Goal: Communication & Community: Share content

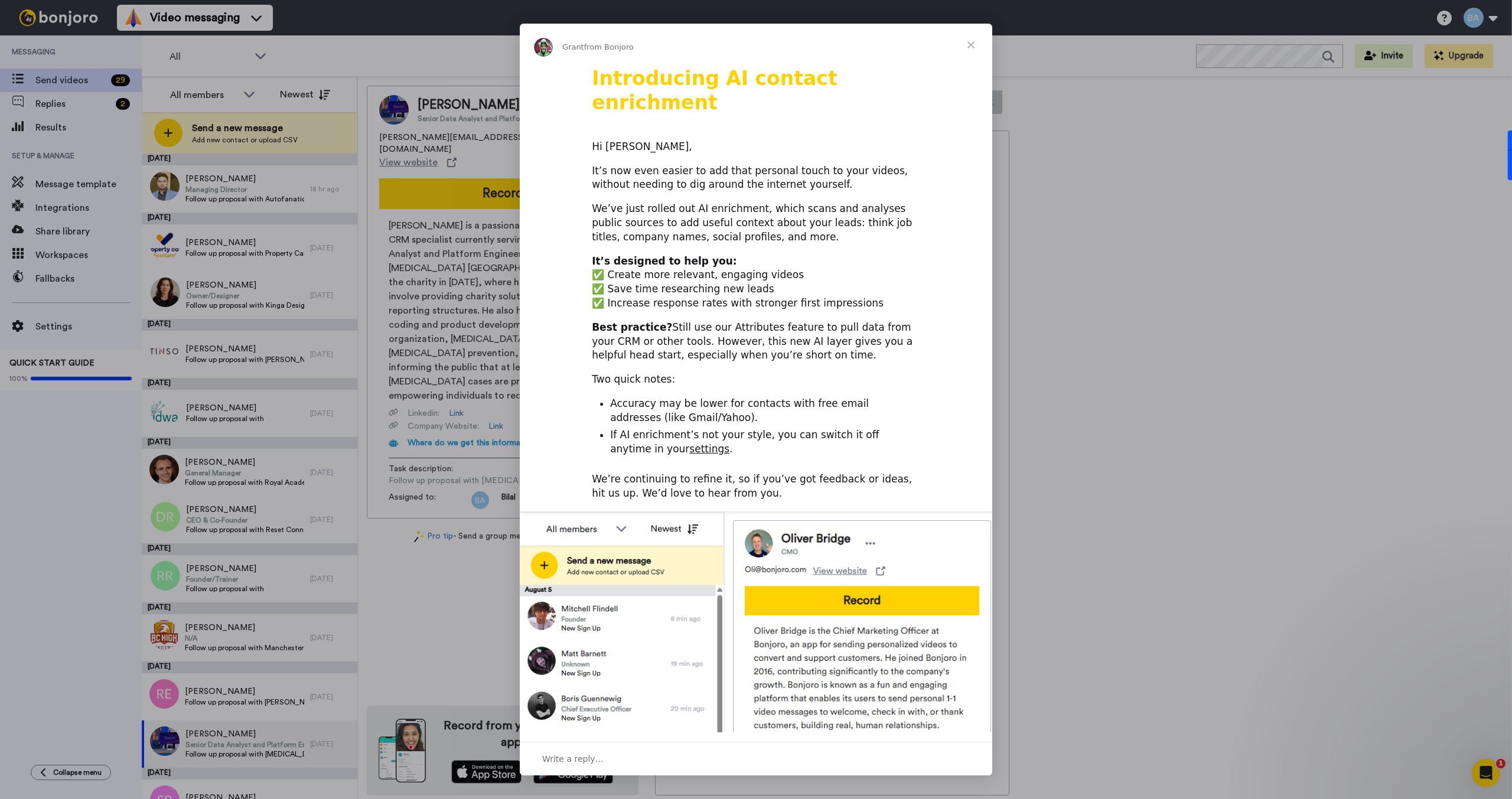
click at [971, 43] on span "Close" at bounding box center [970, 44] width 43 height 43
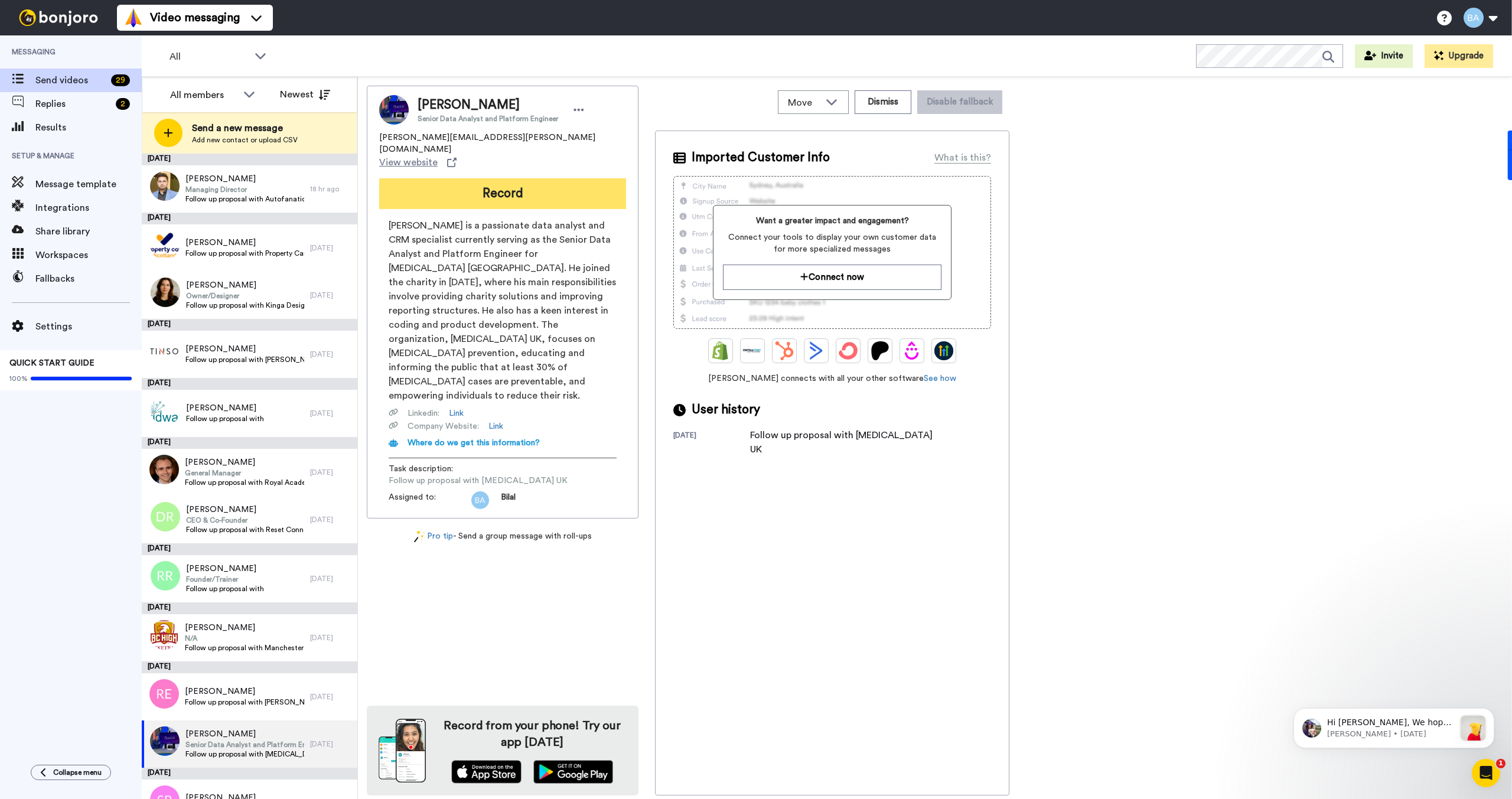
click at [440, 178] on button "Record" at bounding box center [502, 194] width 247 height 31
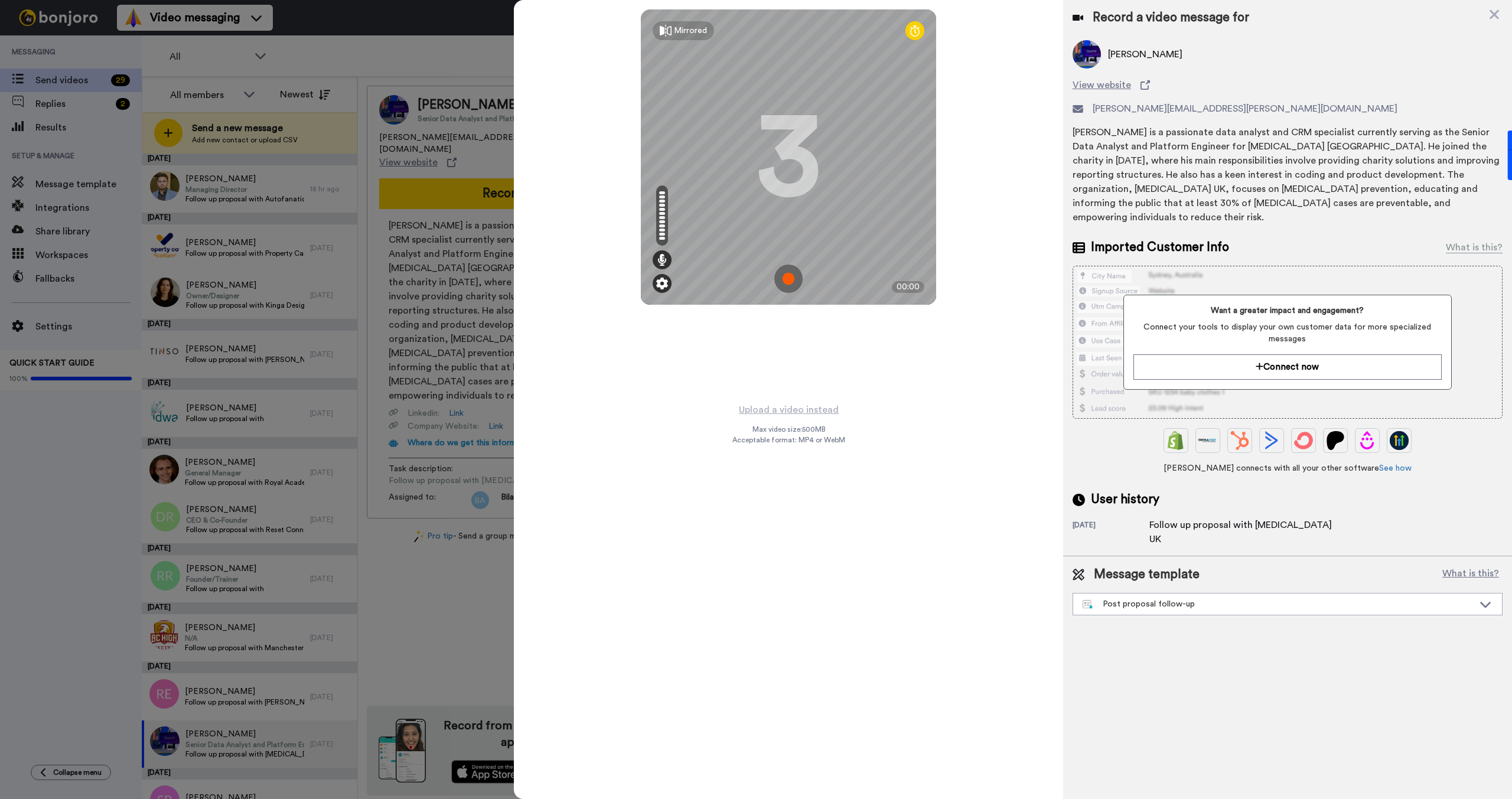
click at [661, 278] on img at bounding box center [661, 283] width 12 height 12
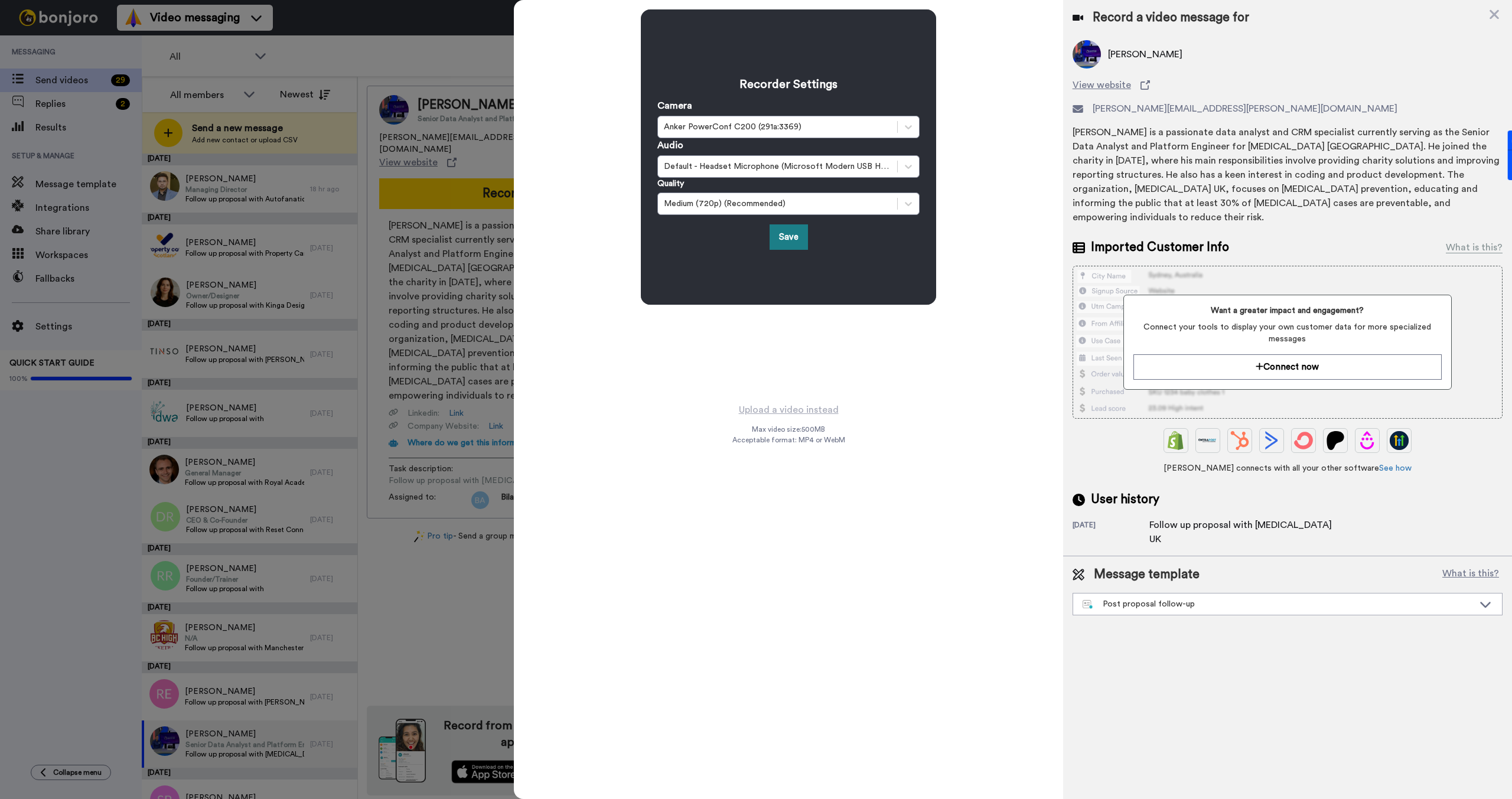
click at [792, 239] on button "Save" at bounding box center [788, 237] width 38 height 25
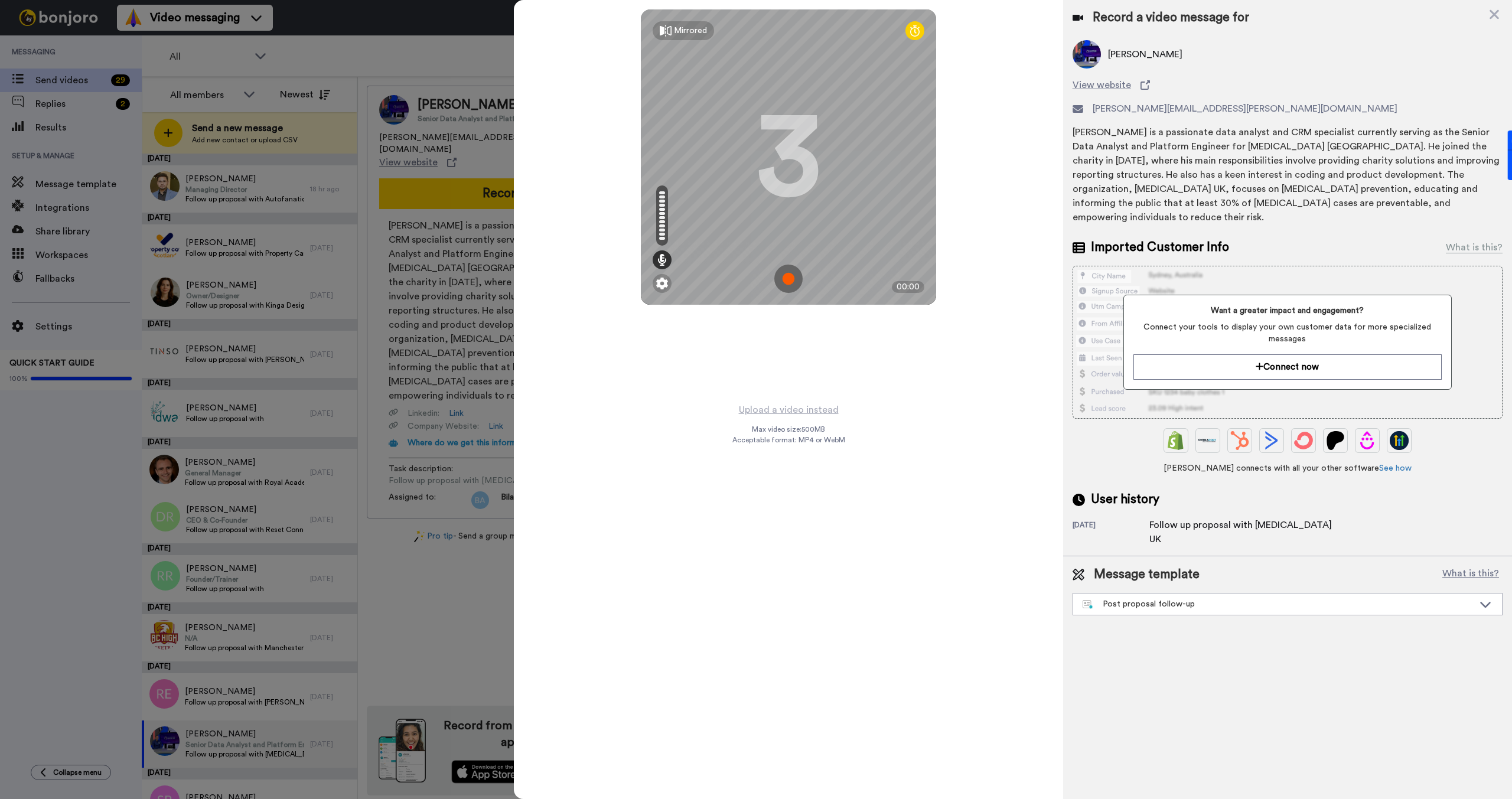
click at [793, 279] on img at bounding box center [788, 278] width 28 height 28
click at [785, 278] on img at bounding box center [788, 278] width 28 height 28
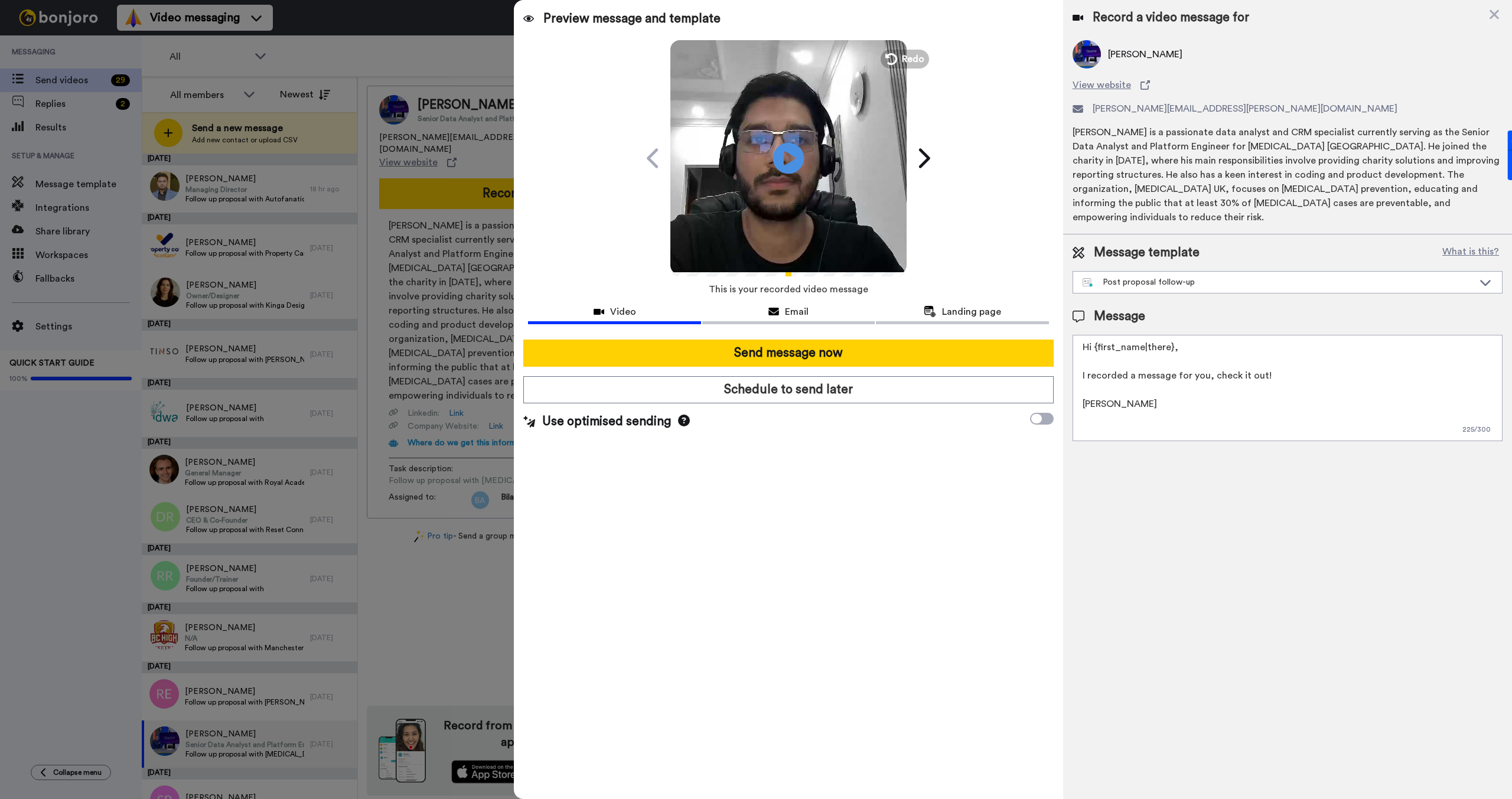
click at [794, 151] on icon at bounding box center [788, 157] width 32 height 32
click at [386, 20] on div at bounding box center [756, 399] width 1512 height 799
click at [894, 58] on icon at bounding box center [889, 59] width 13 height 13
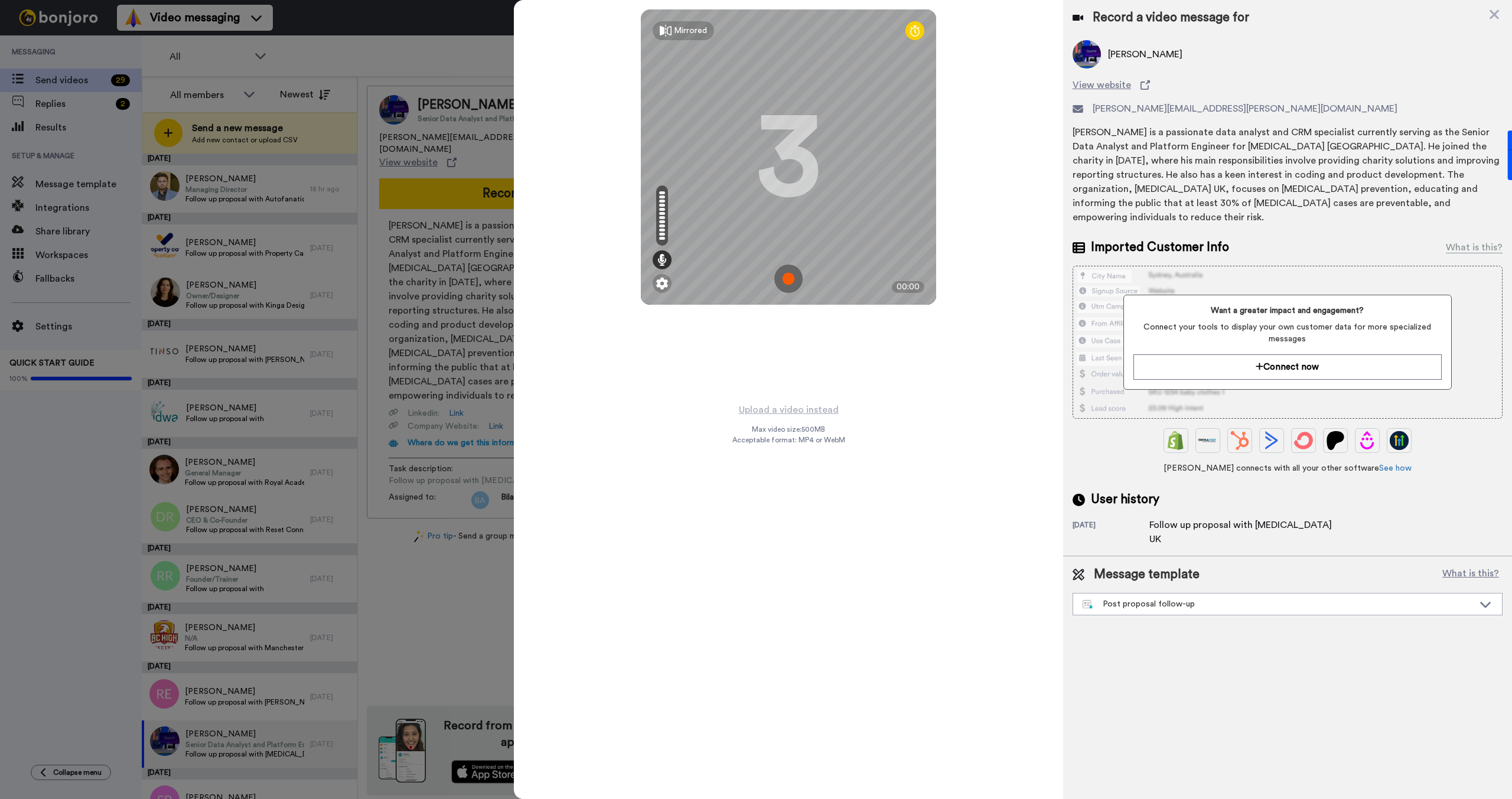
click at [785, 276] on img at bounding box center [788, 278] width 28 height 28
click at [788, 285] on img at bounding box center [788, 278] width 28 height 28
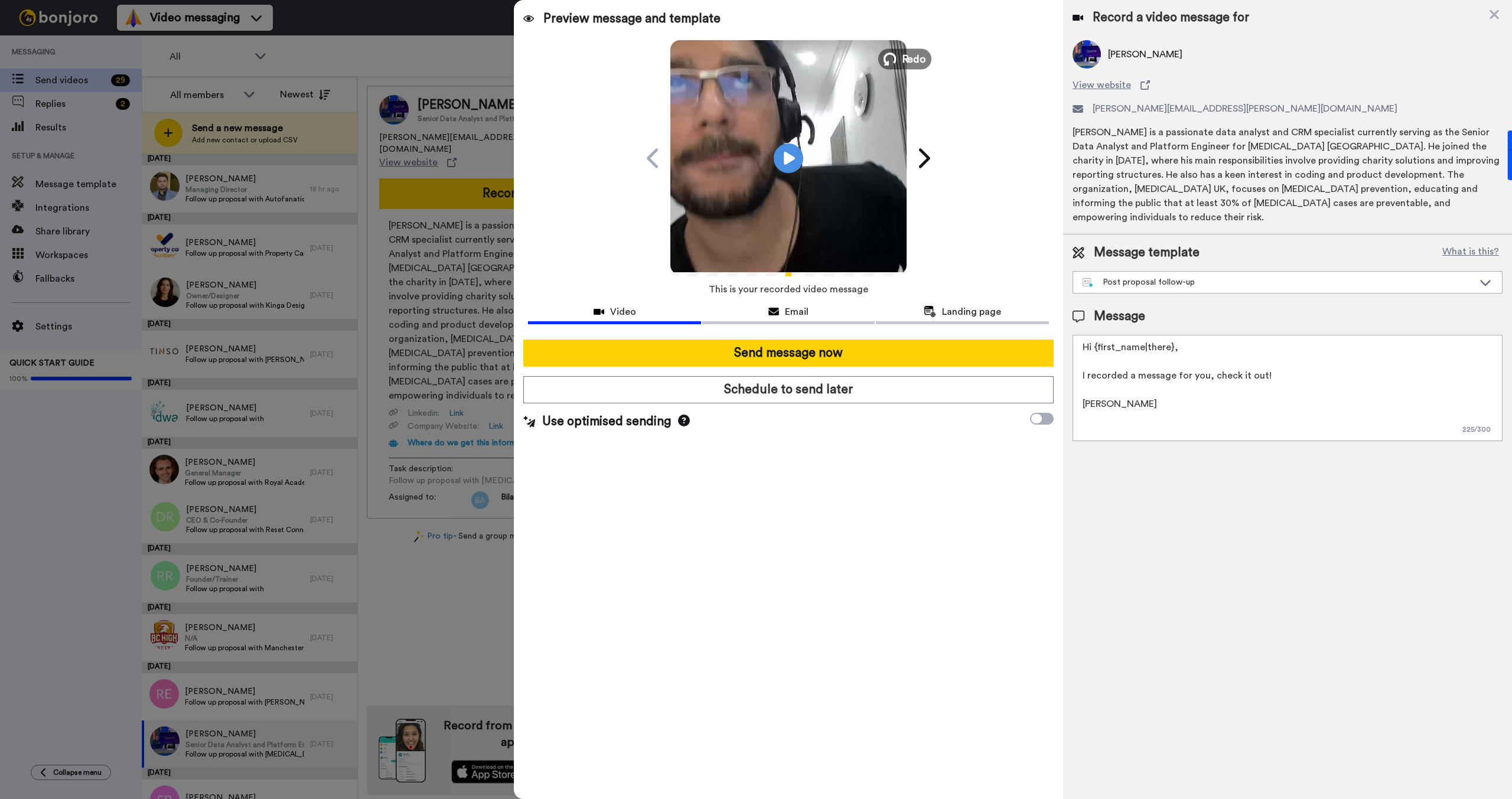
click at [900, 55] on button "Redo" at bounding box center [904, 59] width 53 height 21
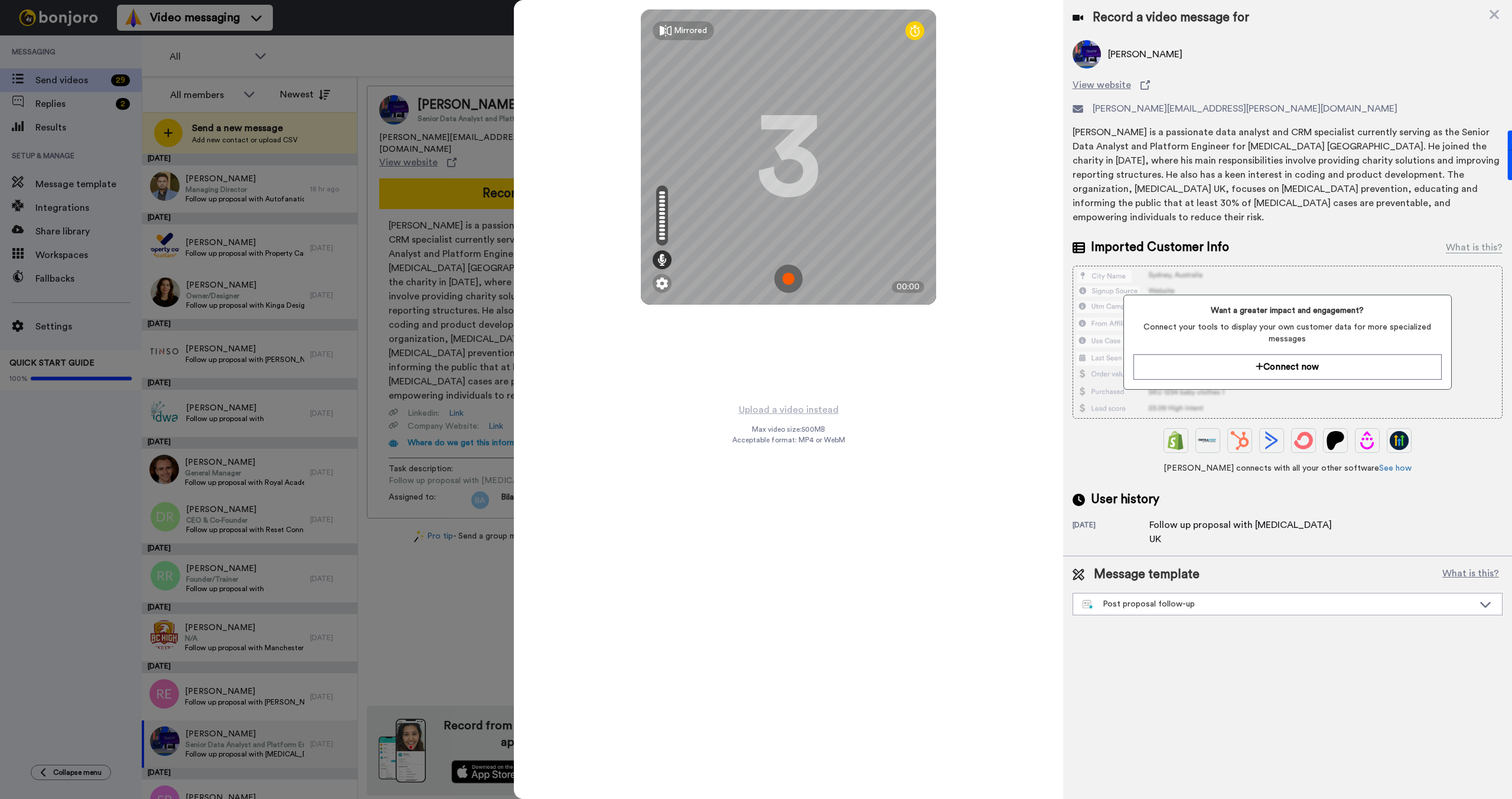
click at [788, 283] on img at bounding box center [788, 278] width 28 height 28
click at [796, 273] on img at bounding box center [788, 278] width 28 height 28
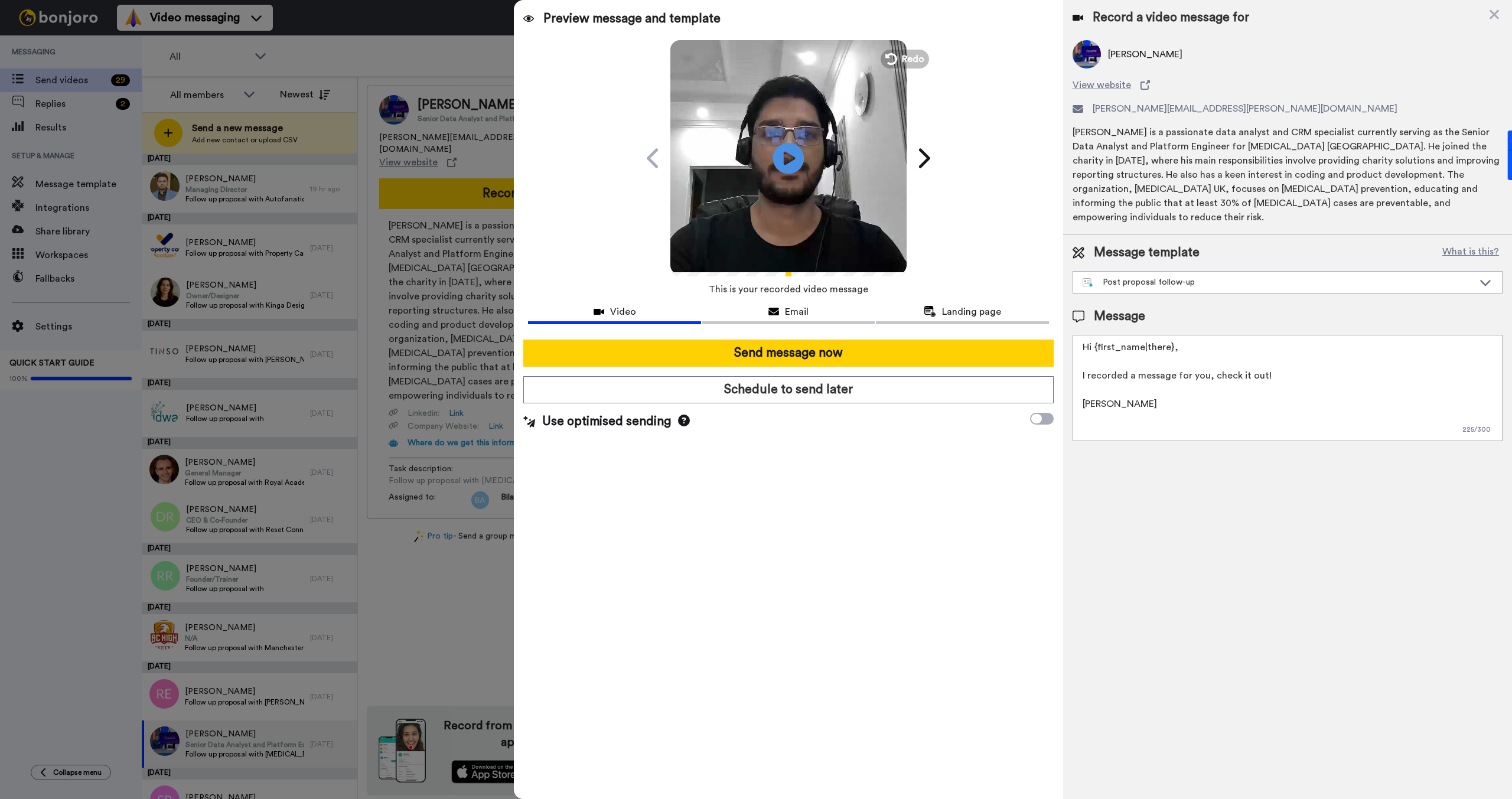
click at [791, 164] on icon at bounding box center [788, 157] width 32 height 32
drag, startPoint x: 1172, startPoint y: 338, endPoint x: 1093, endPoint y: 339, distance: 79.0
click at [1093, 339] on textarea "Hi {first_name|there}, I recorded a message for you, check it out! [PERSON_NAME]" at bounding box center [1287, 387] width 430 height 106
drag, startPoint x: 1117, startPoint y: 395, endPoint x: 1069, endPoint y: 394, distance: 48.0
click at [1069, 394] on div "Message template What is this? Post proposal follow-up Template 4 New affiliate…" at bounding box center [1288, 342] width 449 height 216
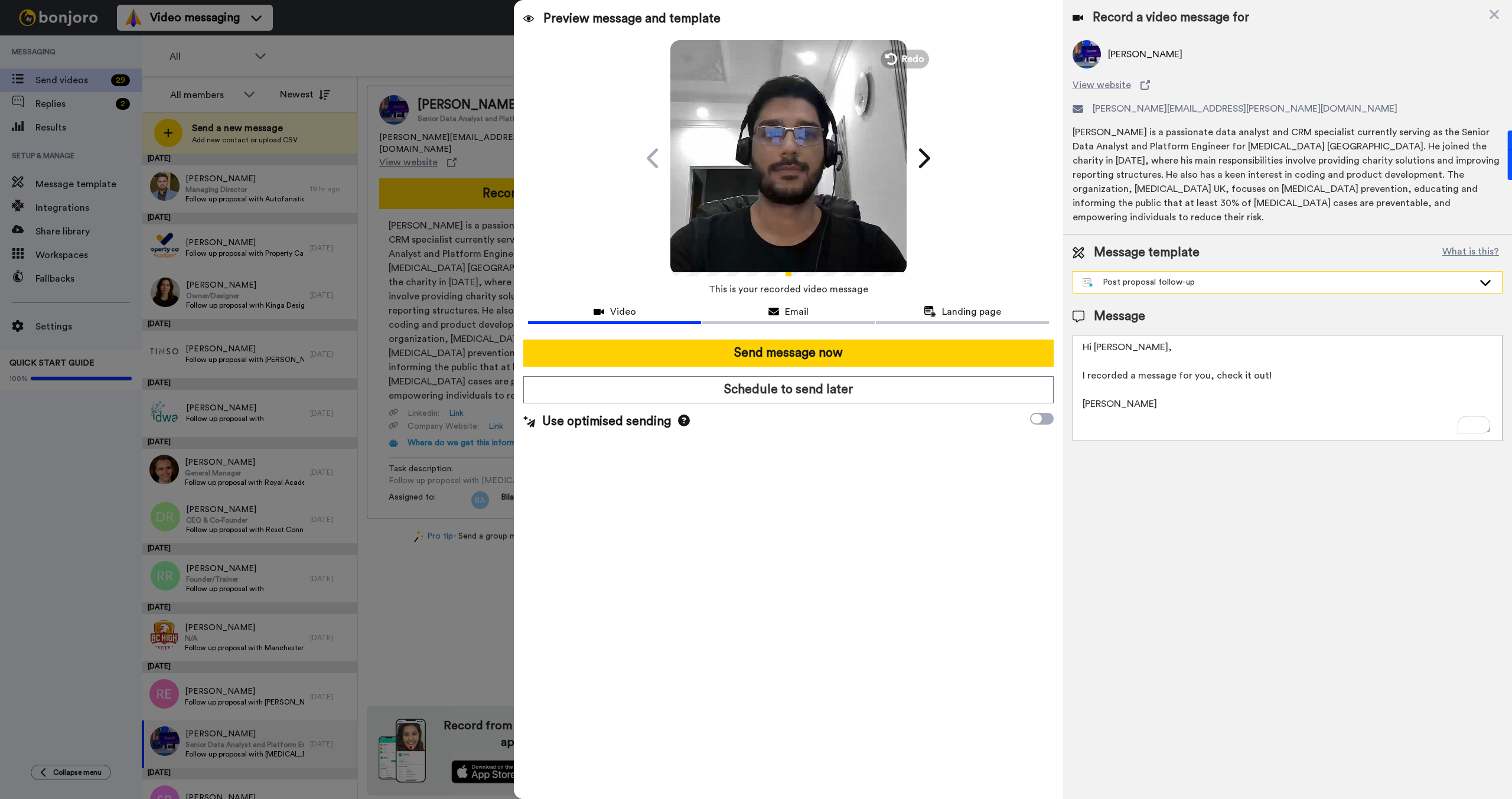
click at [1136, 276] on div "Post proposal follow-up" at bounding box center [1278, 281] width 391 height 12
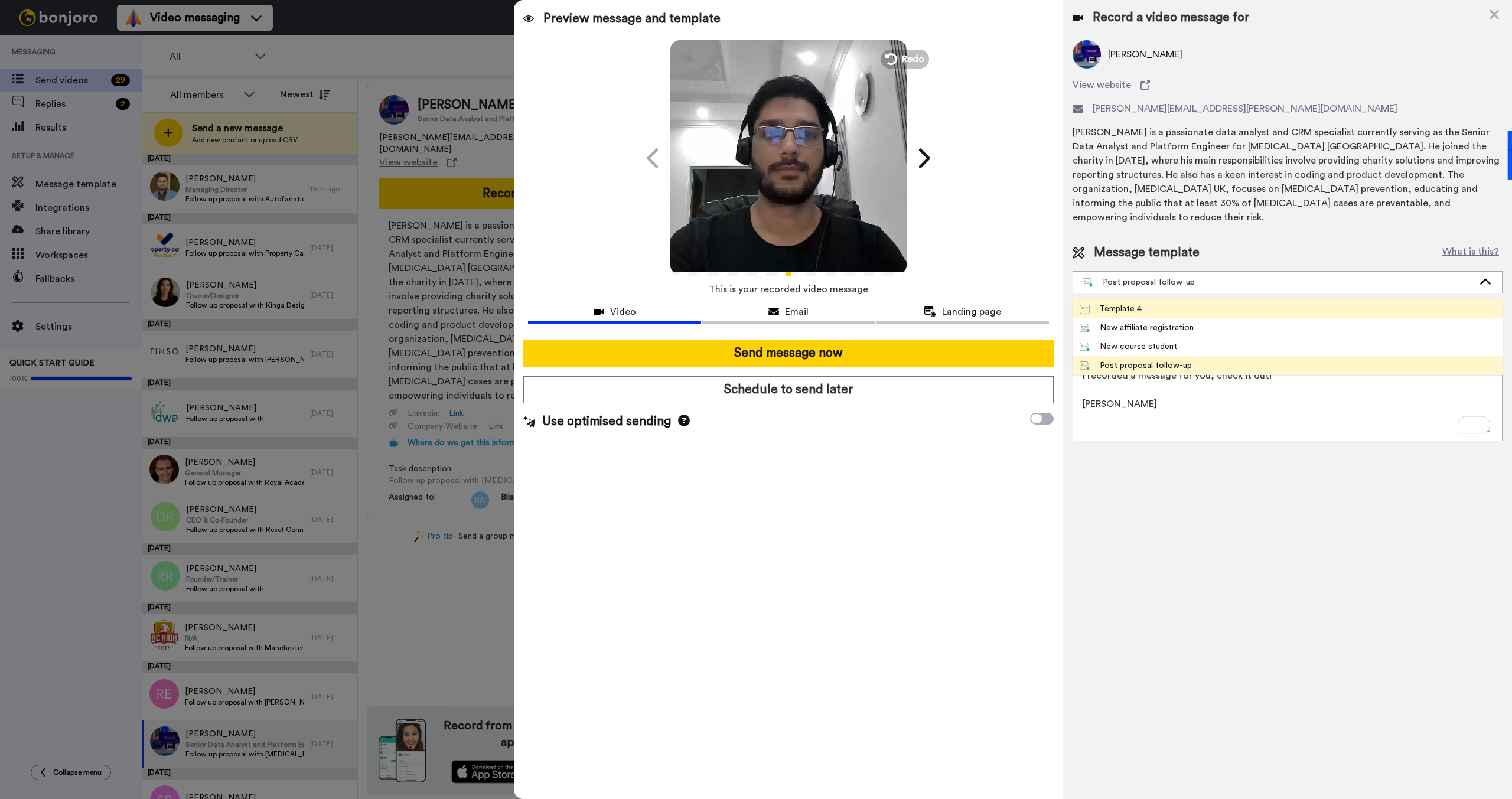
click at [1137, 303] on div "Template 4" at bounding box center [1110, 309] width 62 height 12
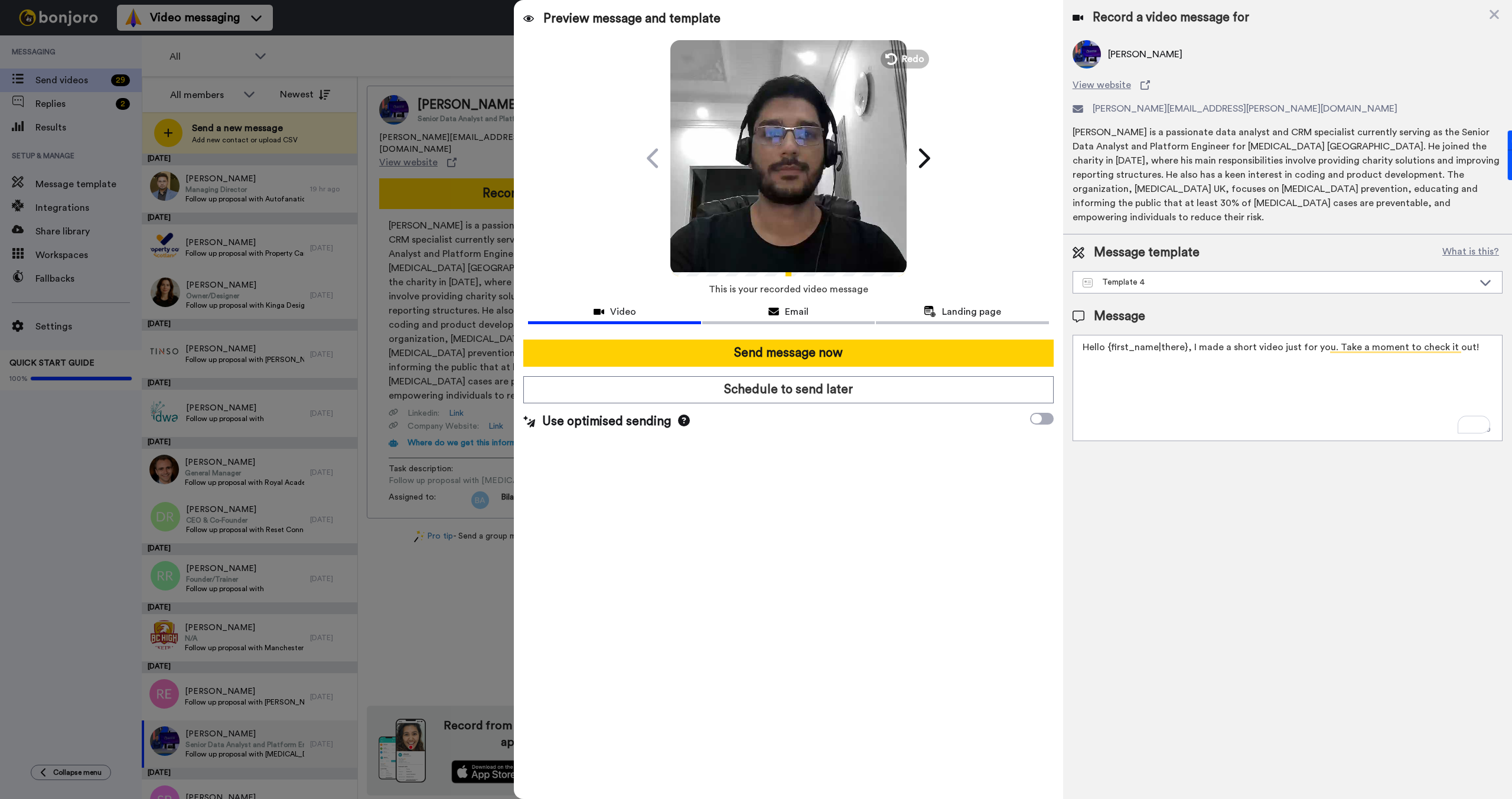
drag, startPoint x: 1184, startPoint y: 332, endPoint x: 1106, endPoint y: 334, distance: 78.0
click at [1106, 335] on textarea "Hello {first_name|there}, I made a short video just for you. Take a moment to c…" at bounding box center [1287, 387] width 430 height 106
click at [1421, 335] on textarea "Hello [PERSON_NAME], I made a short video just for you. Take a moment to check …" at bounding box center [1287, 387] width 430 height 106
click at [1289, 335] on textarea "Hello [PERSON_NAME], I made a short video just for you. Take a moment to check …" at bounding box center [1287, 387] width 430 height 106
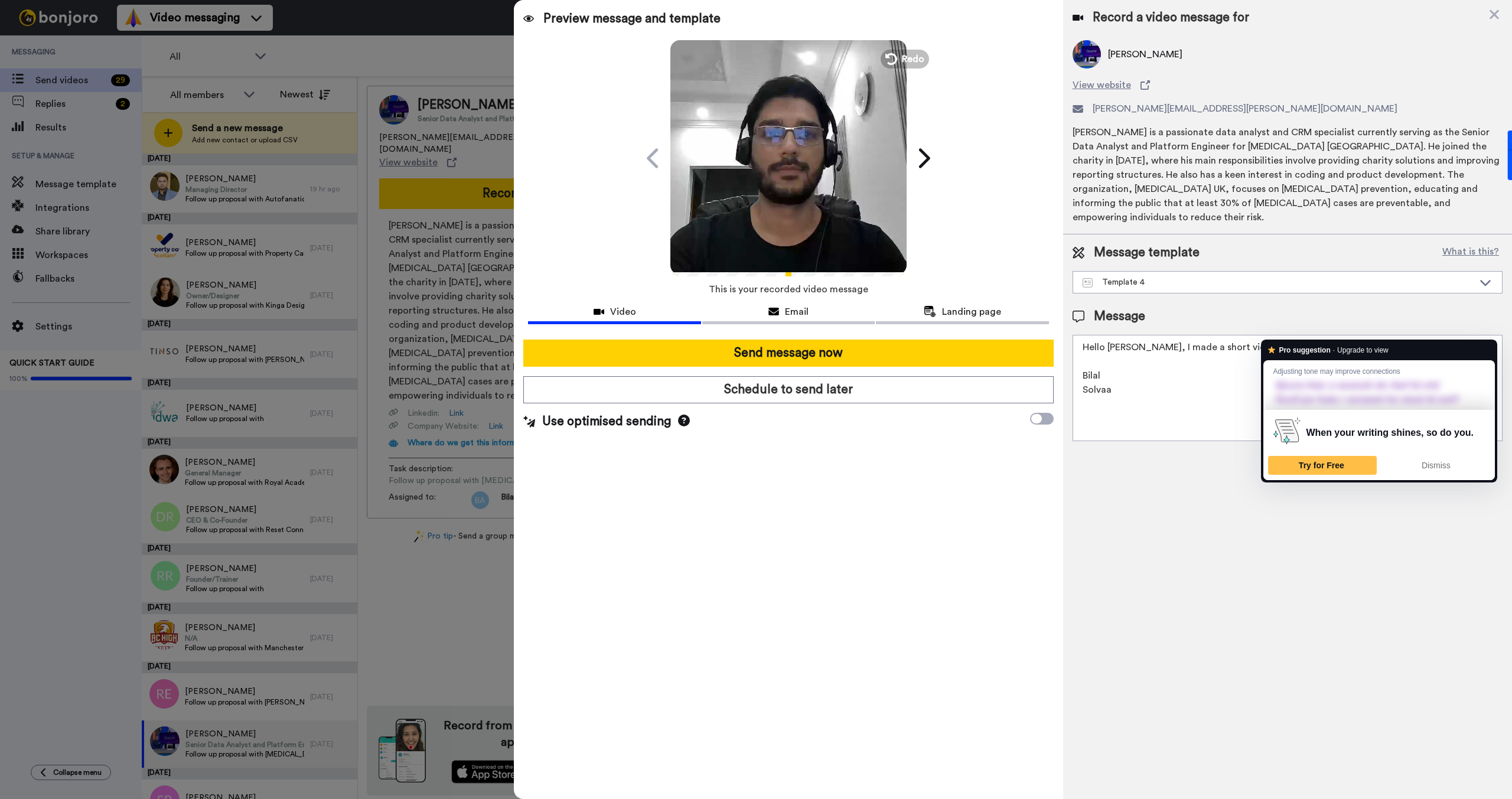
click at [1196, 351] on textarea "Hello [PERSON_NAME], I made a short video just for you. Take a moment to check …" at bounding box center [1287, 387] width 430 height 106
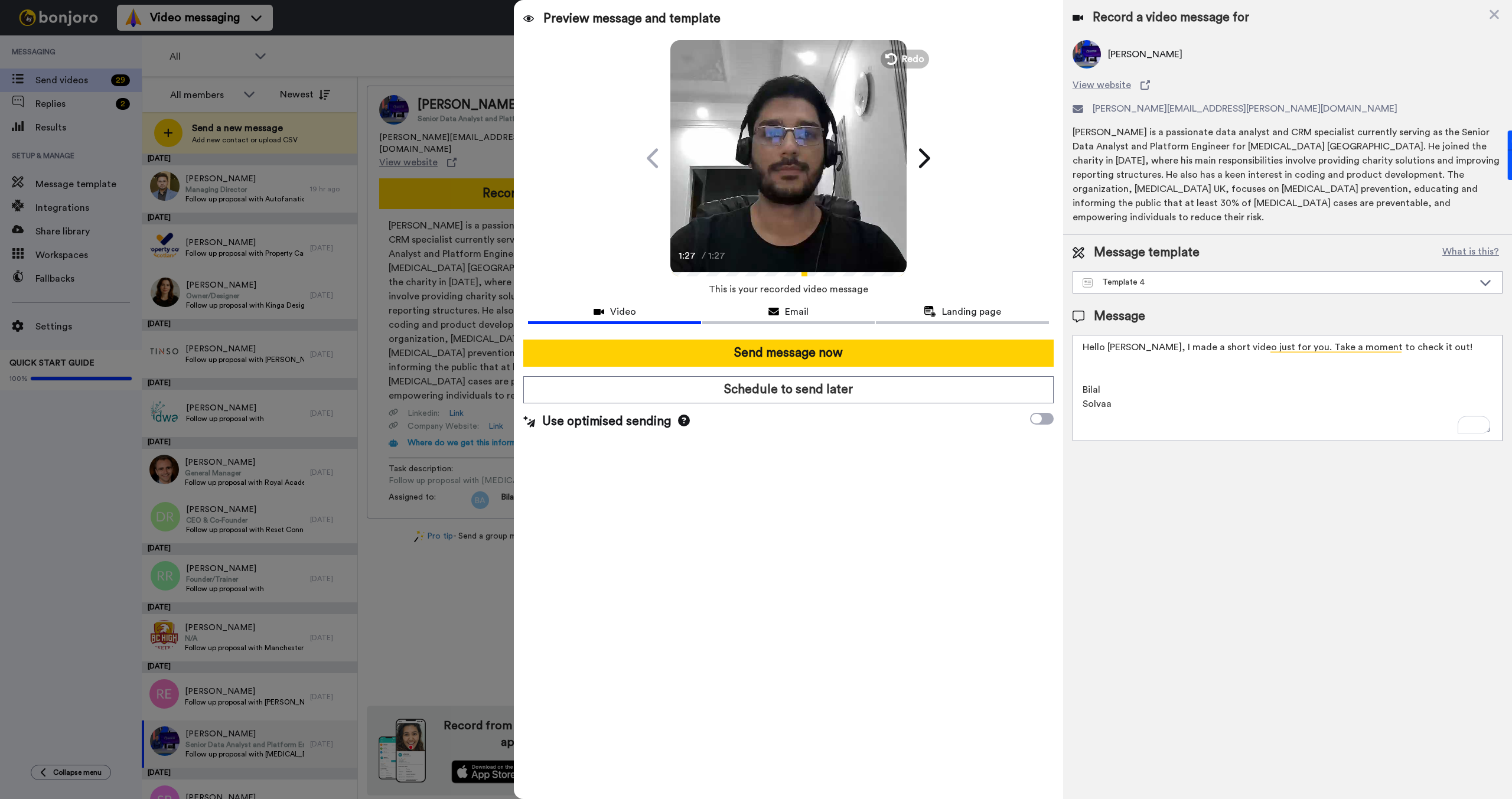
click at [1119, 340] on textarea "Hello [PERSON_NAME], I made a short video just for you. Take a moment to check …" at bounding box center [1287, 387] width 430 height 106
paste textarea "[URL][DOMAIN_NAME]"
click at [1086, 347] on textarea "Hello [PERSON_NAME], I made a short video just for you. Take a moment to check …" at bounding box center [1287, 387] width 430 height 106
type textarea "Hello [PERSON_NAME], I made a short video just for you. Take a moment to check …"
click at [800, 316] on span "Email" at bounding box center [796, 312] width 24 height 14
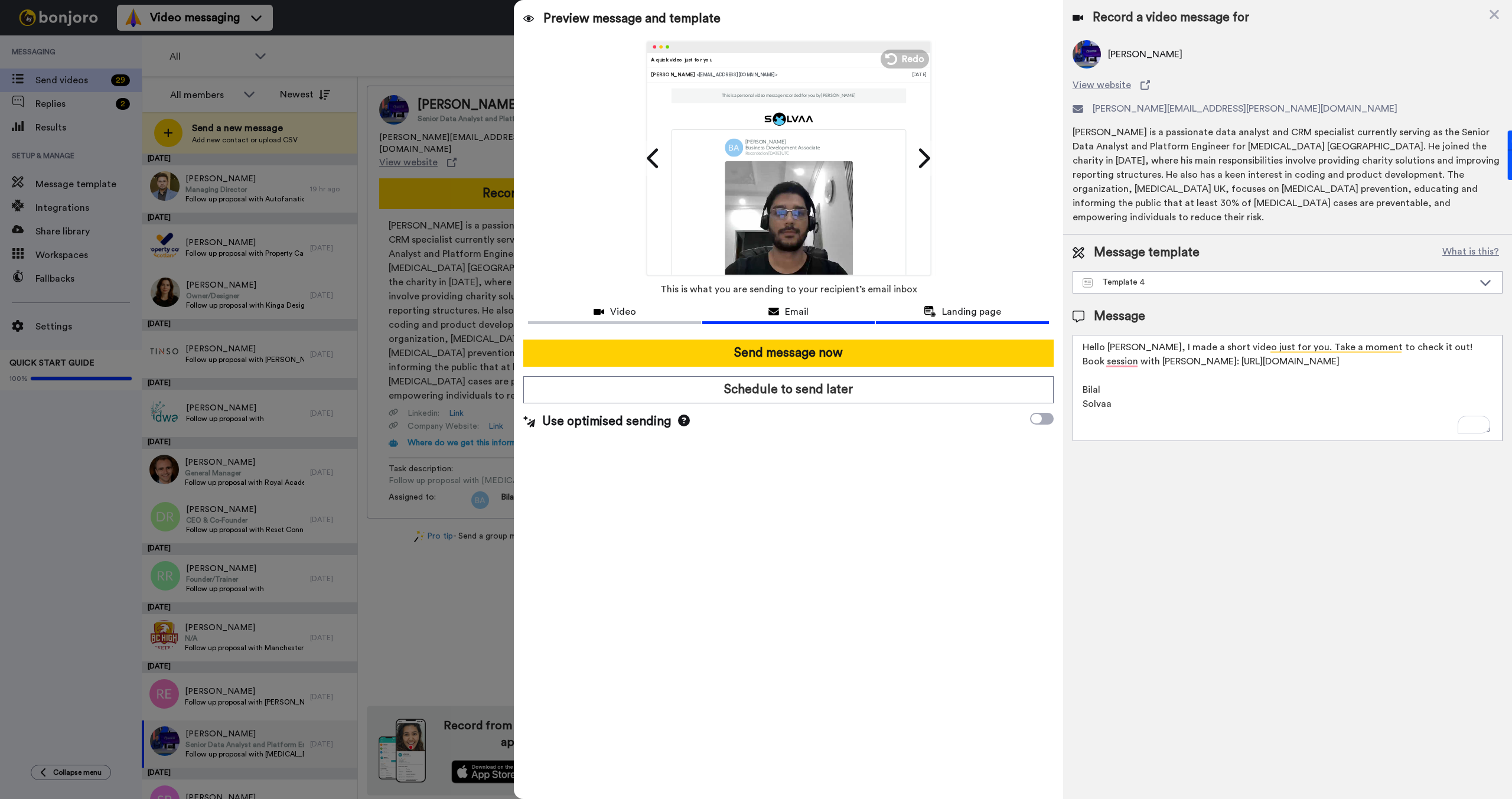
click at [949, 317] on span "Landing page" at bounding box center [971, 312] width 59 height 14
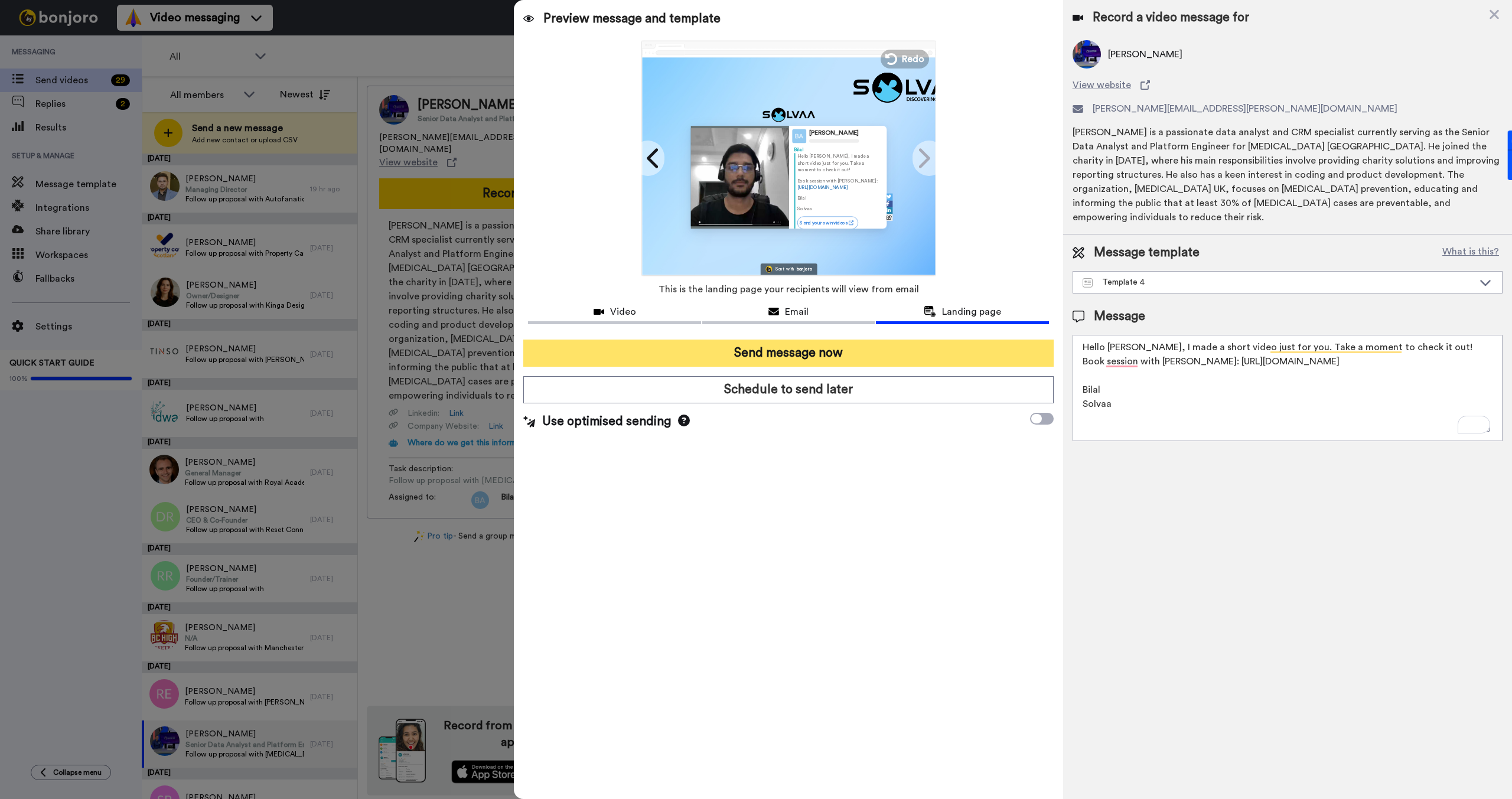
click at [792, 350] on button "Send message now" at bounding box center [787, 353] width 529 height 27
